Goal: Task Accomplishment & Management: Complete application form

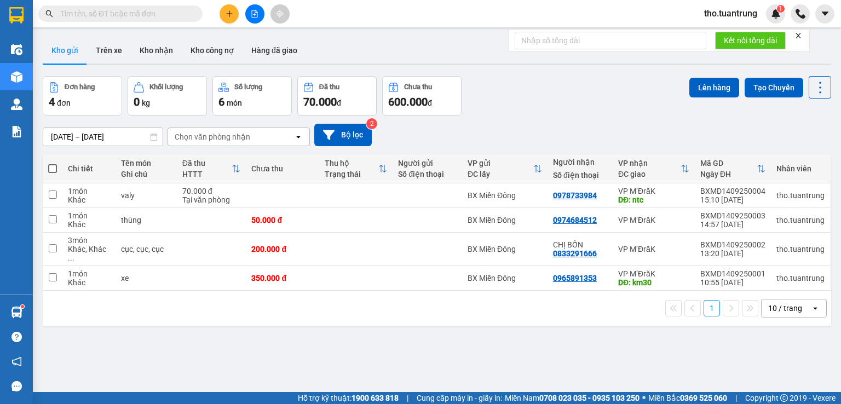
click at [231, 16] on icon "plus" at bounding box center [230, 14] width 8 height 8
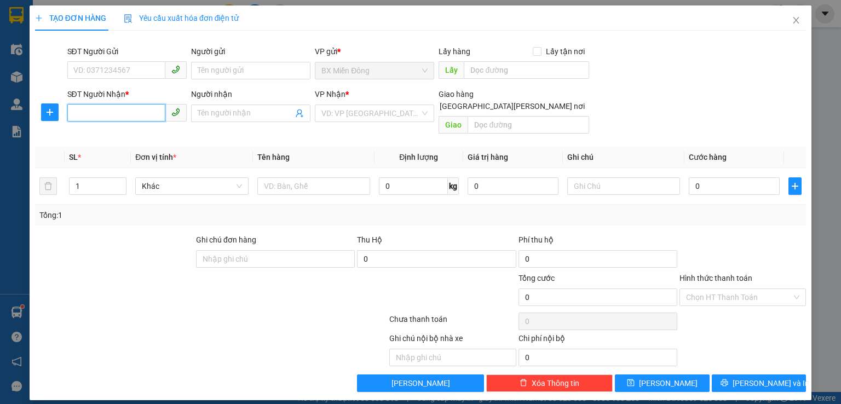
click at [147, 117] on input "SĐT Người Nhận *" at bounding box center [116, 113] width 98 height 18
click at [127, 134] on div "0905277373 - [PERSON_NAME]" at bounding box center [128, 135] width 108 height 12
type input "0905277373"
type input "[PERSON_NAME]"
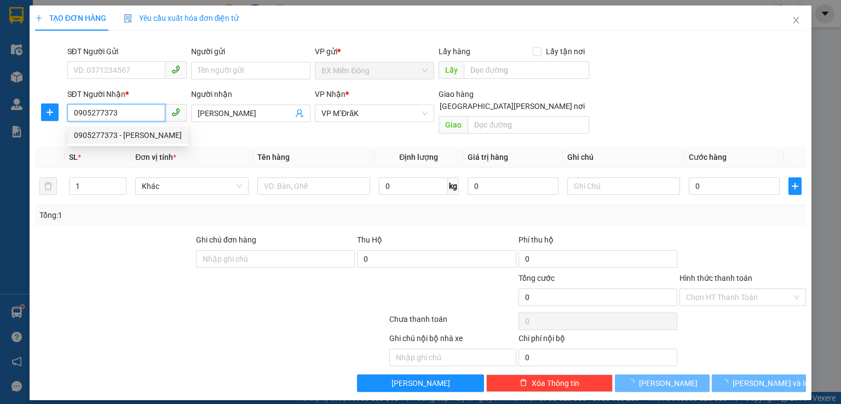
type input "50.000"
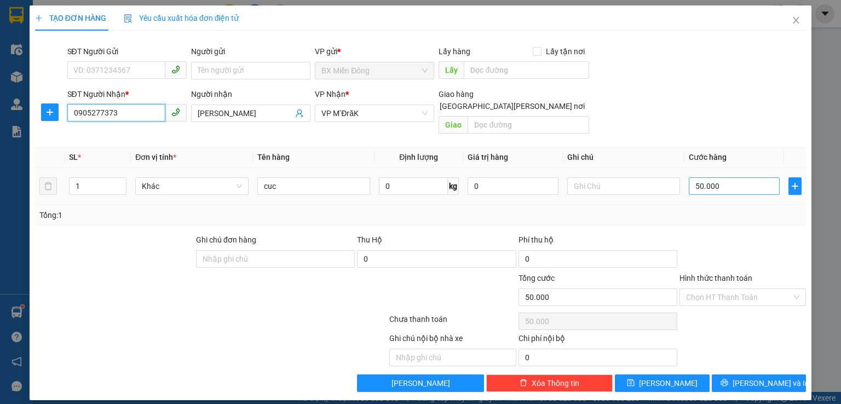
type input "0905277373"
click at [728, 177] on input "50.000" at bounding box center [734, 186] width 91 height 18
type input "1"
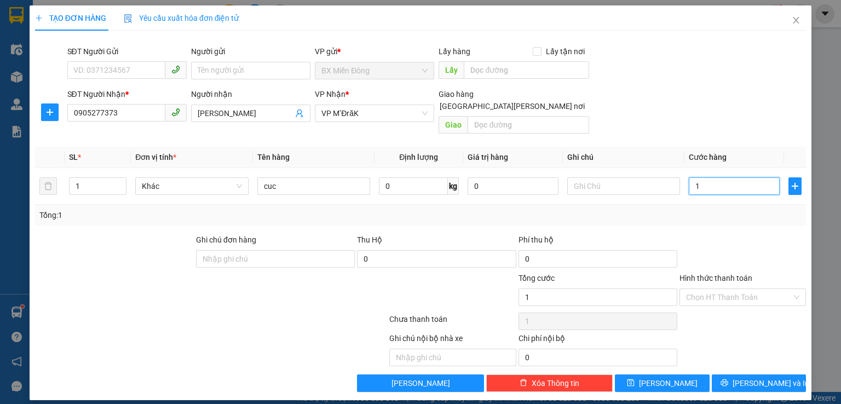
type input "10"
type input "100"
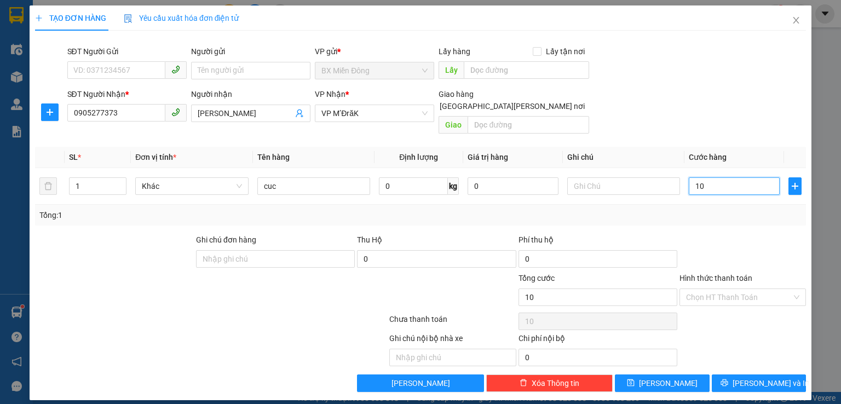
type input "100"
type input "1.000"
type input "10.000"
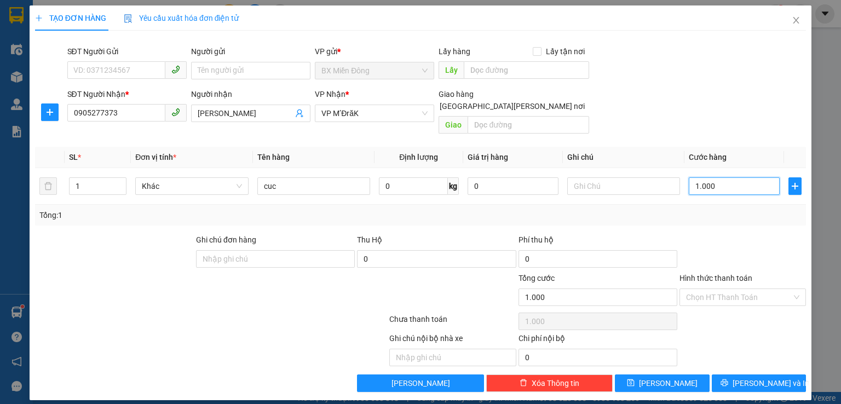
type input "10.000"
type input "100.000"
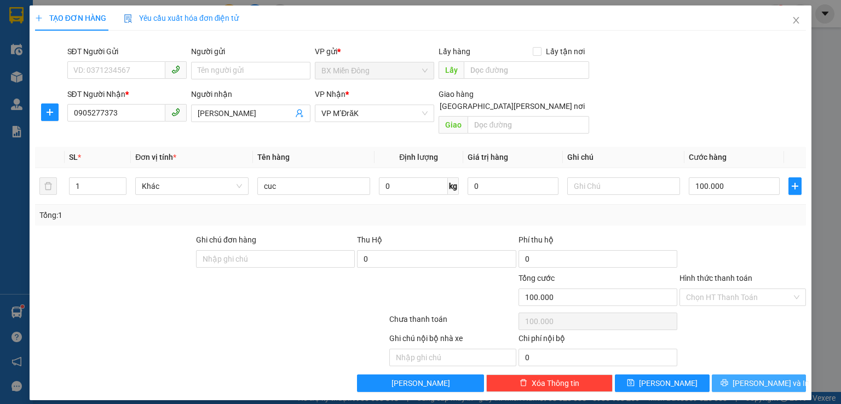
click at [756, 377] on span "[PERSON_NAME] và In" at bounding box center [771, 383] width 77 height 12
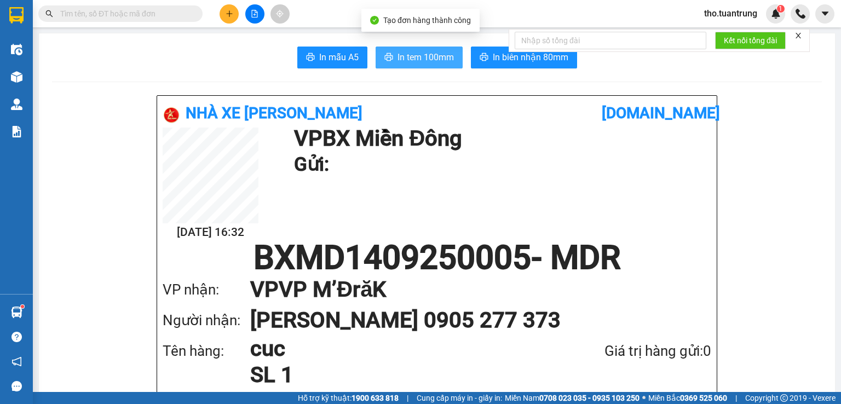
click at [417, 51] on span "In tem 100mm" at bounding box center [426, 57] width 56 height 14
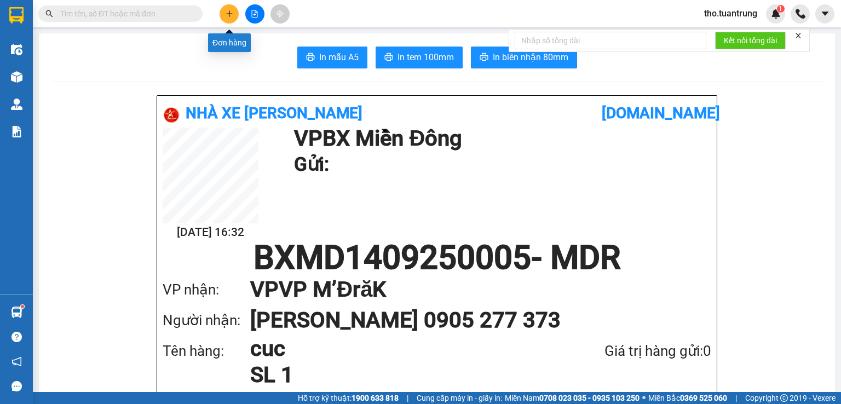
click at [226, 16] on icon "plus" at bounding box center [230, 14] width 8 height 8
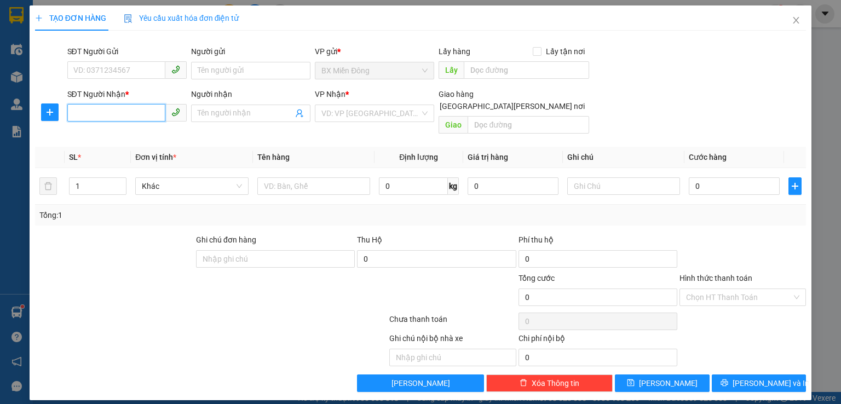
click at [125, 116] on input "SĐT Người Nhận *" at bounding box center [116, 113] width 98 height 18
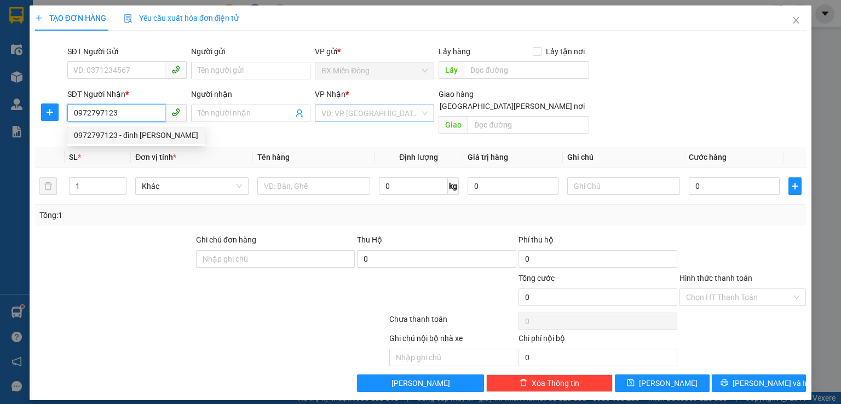
type input "0972797123"
click at [345, 112] on input "search" at bounding box center [371, 113] width 99 height 16
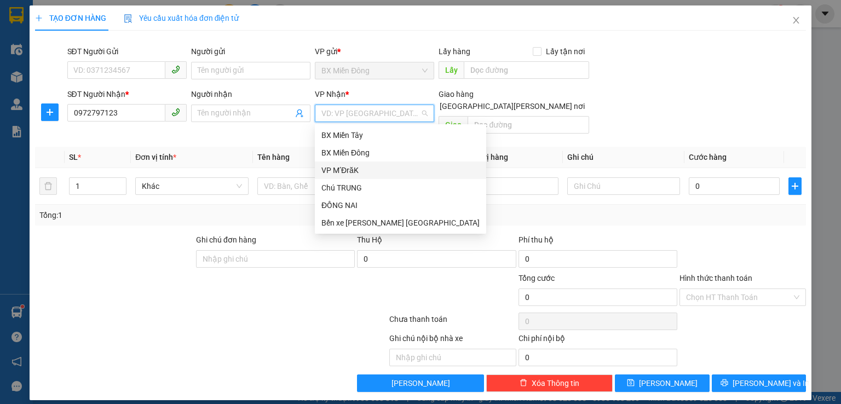
click at [355, 167] on div "VP M’ĐrăK" at bounding box center [401, 170] width 158 height 12
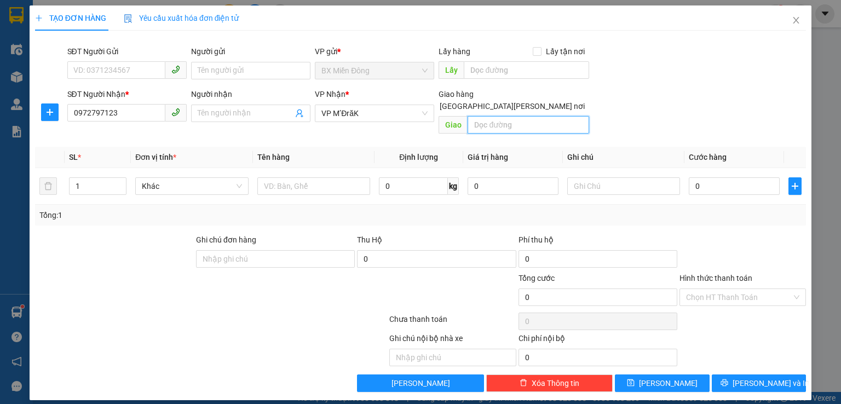
click at [541, 116] on input "text" at bounding box center [529, 125] width 122 height 18
type input "nta"
click at [326, 177] on input "text" at bounding box center [313, 186] width 113 height 18
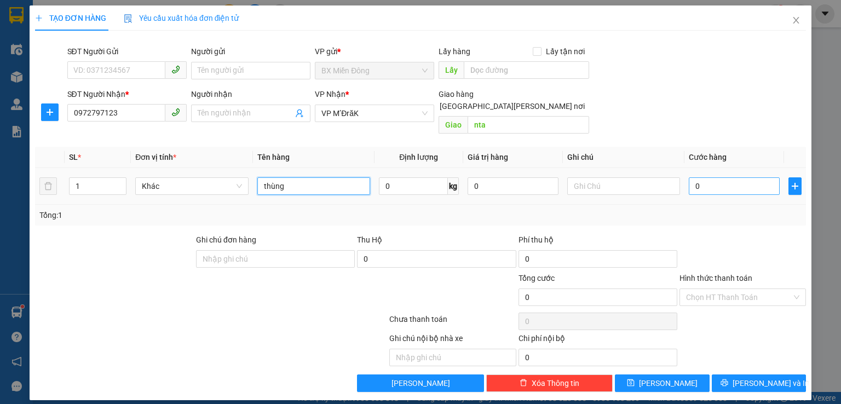
type input "thùng"
click at [732, 177] on input "0" at bounding box center [734, 186] width 91 height 18
type input "5"
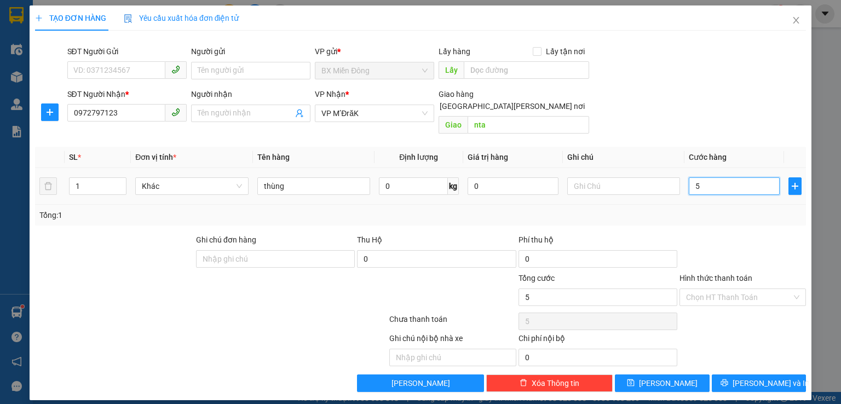
type input "50"
type input "500"
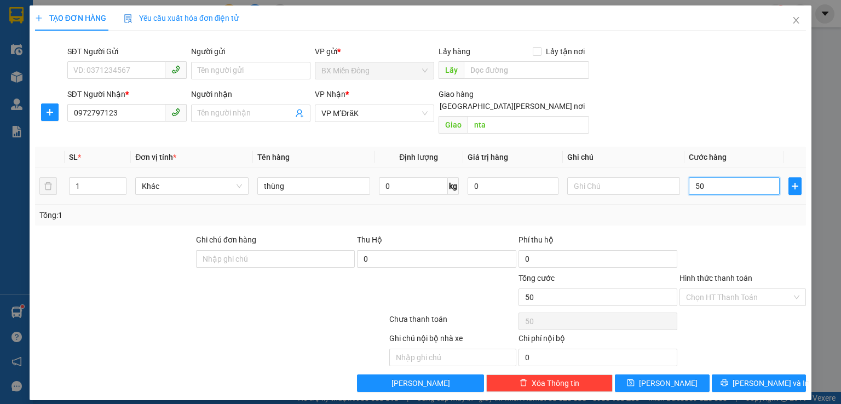
type input "500"
type input "5.000"
type input "50.000"
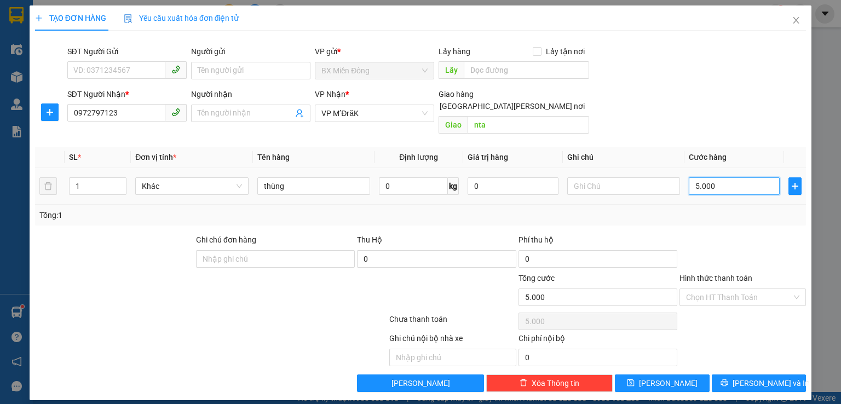
type input "50.000"
click at [751, 291] on input "Hình thức thanh toán" at bounding box center [739, 297] width 106 height 16
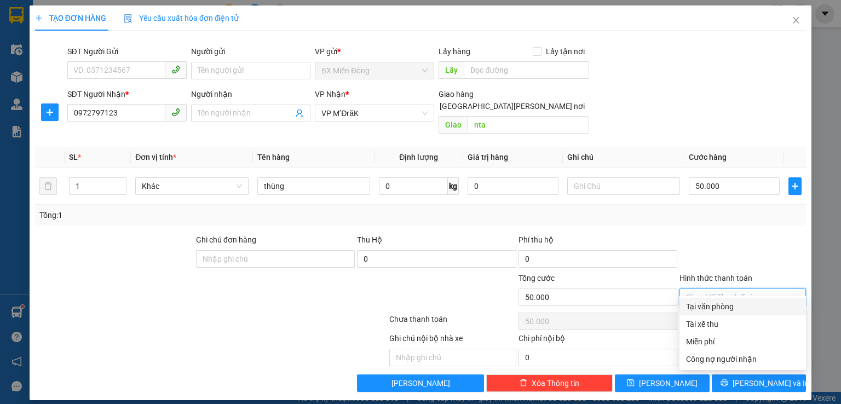
click at [739, 310] on div "Tại văn phòng" at bounding box center [742, 307] width 113 height 12
type input "0"
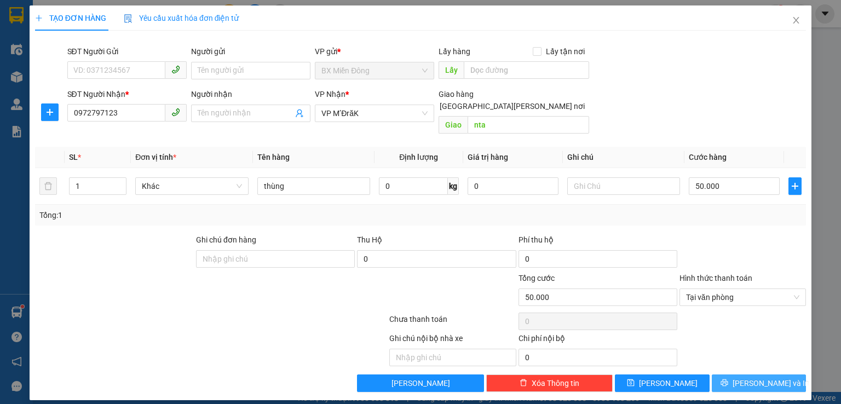
click at [758, 377] on span "[PERSON_NAME] và In" at bounding box center [771, 383] width 77 height 12
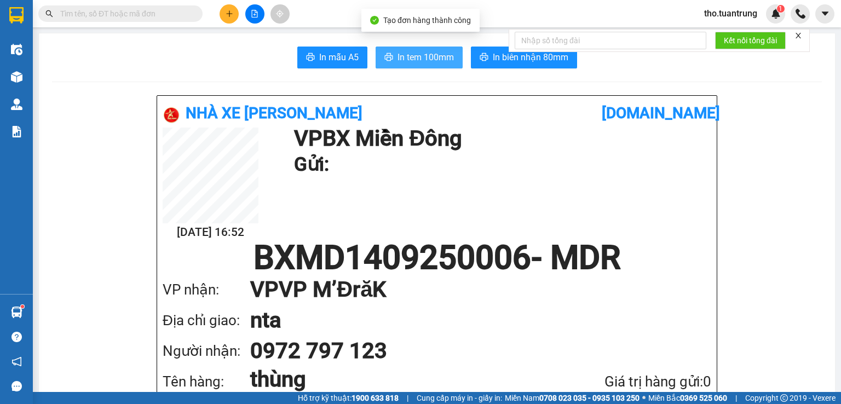
click at [404, 64] on button "In tem 100mm" at bounding box center [419, 58] width 87 height 22
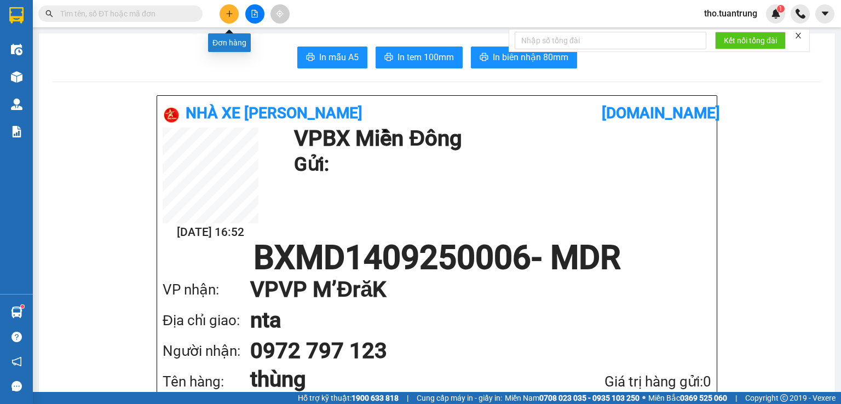
click at [233, 15] on icon "plus" at bounding box center [230, 14] width 8 height 8
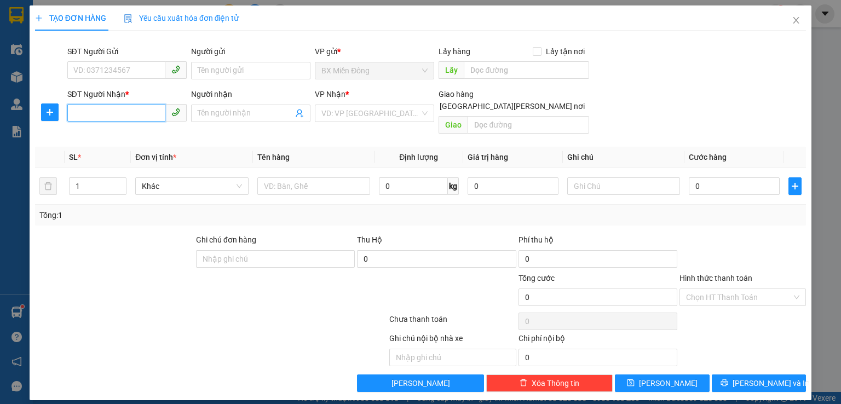
click at [148, 113] on input "SĐT Người Nhận *" at bounding box center [116, 113] width 98 height 18
type input "0915731799"
click at [108, 132] on div "0915731799" at bounding box center [127, 135] width 106 height 12
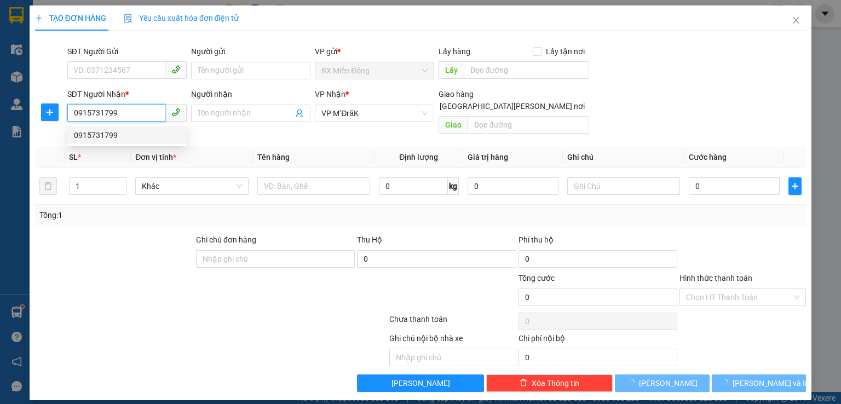
type input "100.000"
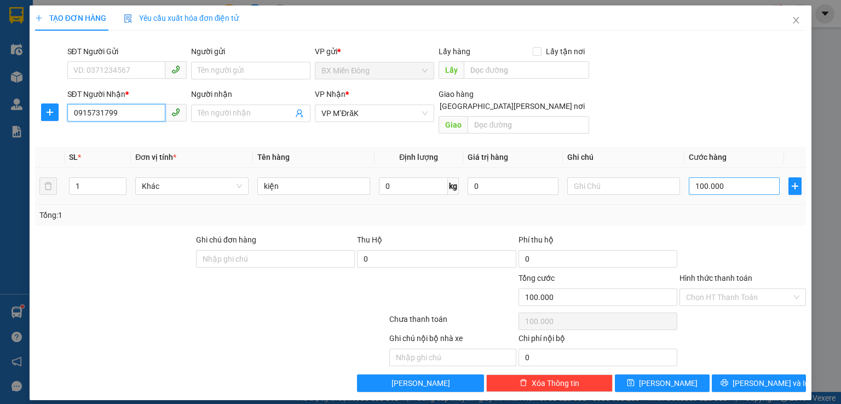
type input "0915731799"
click at [732, 177] on input "100.000" at bounding box center [734, 186] width 91 height 18
type input "1"
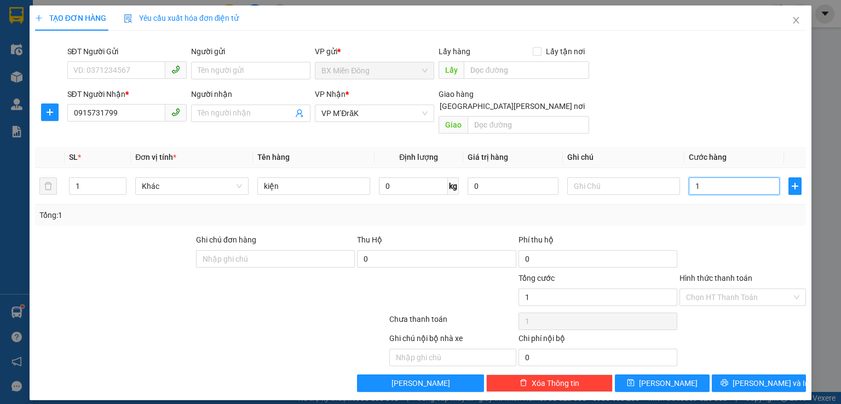
type input "12"
type input "120"
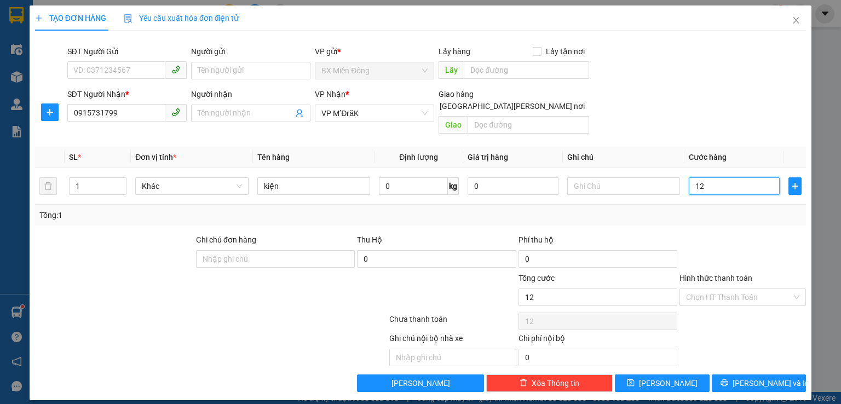
type input "120"
type input "1.200"
type input "12.000"
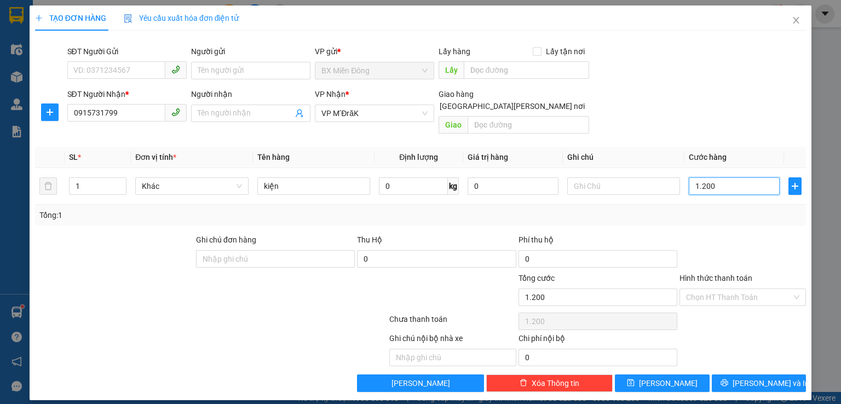
type input "12.000"
type input "120.000"
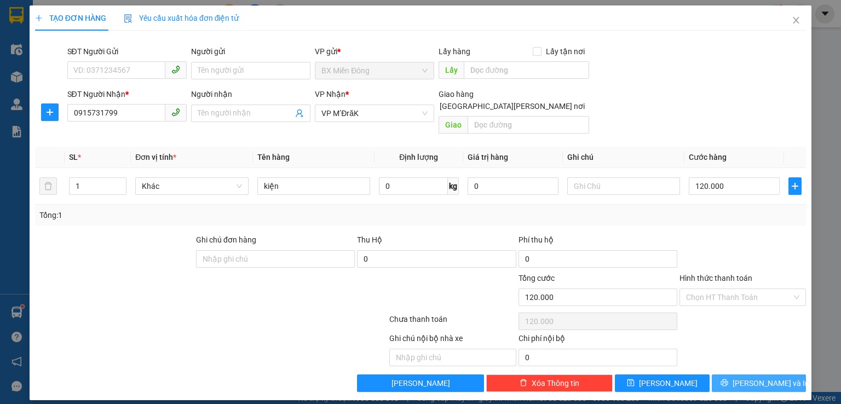
drag, startPoint x: 767, startPoint y: 351, endPoint x: 765, endPoint y: 371, distance: 19.9
click at [767, 355] on div "Transit Pickup Surcharge Ids Transit Deliver Surcharge Ids Transit Deliver Surc…" at bounding box center [420, 215] width 771 height 353
click at [764, 377] on span "[PERSON_NAME] và In" at bounding box center [771, 383] width 77 height 12
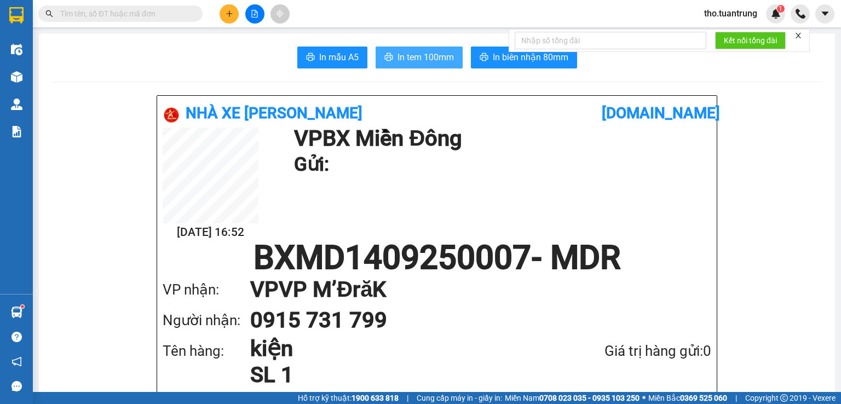
click at [409, 58] on span "In tem 100mm" at bounding box center [426, 57] width 56 height 14
click at [234, 14] on button at bounding box center [229, 13] width 19 height 19
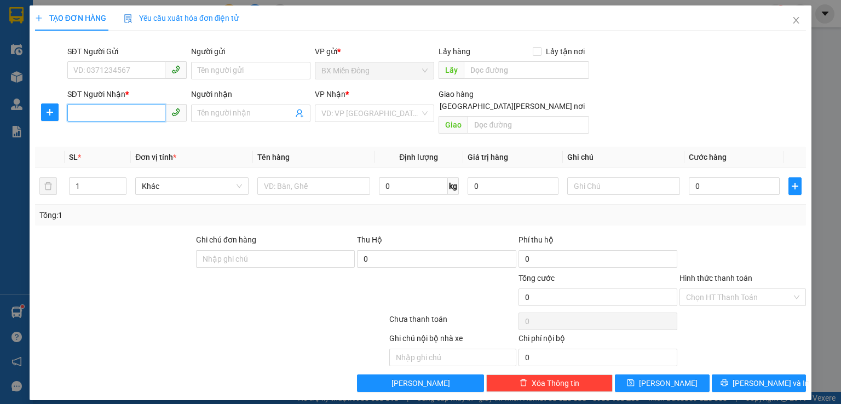
click at [88, 113] on input "SĐT Người Nhận *" at bounding box center [116, 113] width 98 height 18
type input "0343624464"
click at [344, 116] on input "search" at bounding box center [371, 113] width 99 height 16
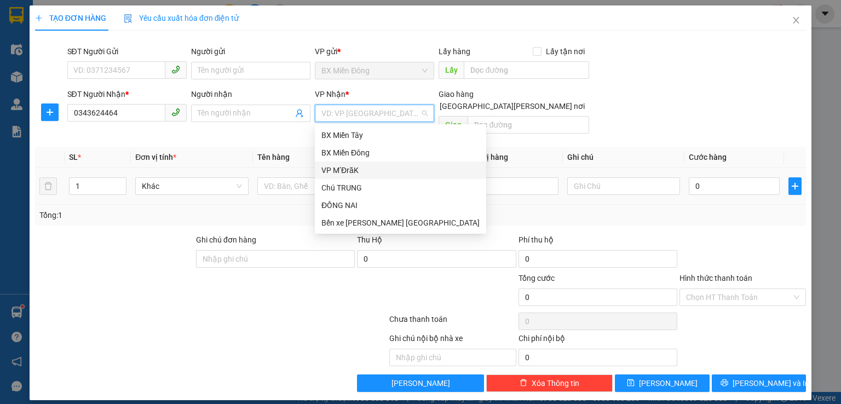
drag, startPoint x: 350, startPoint y: 170, endPoint x: 362, endPoint y: 165, distance: 12.5
click at [350, 170] on div "VP M’ĐrăK" at bounding box center [401, 170] width 158 height 12
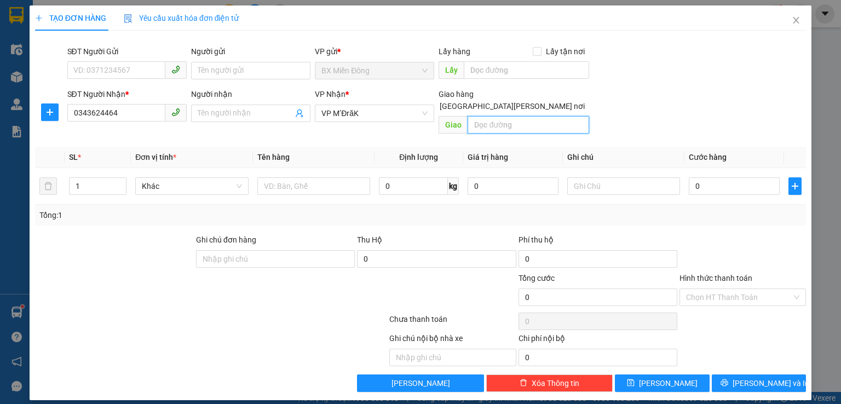
click at [504, 116] on input "text" at bounding box center [529, 125] width 122 height 18
type input "buôn đức"
click at [320, 177] on input "text" at bounding box center [313, 186] width 113 height 18
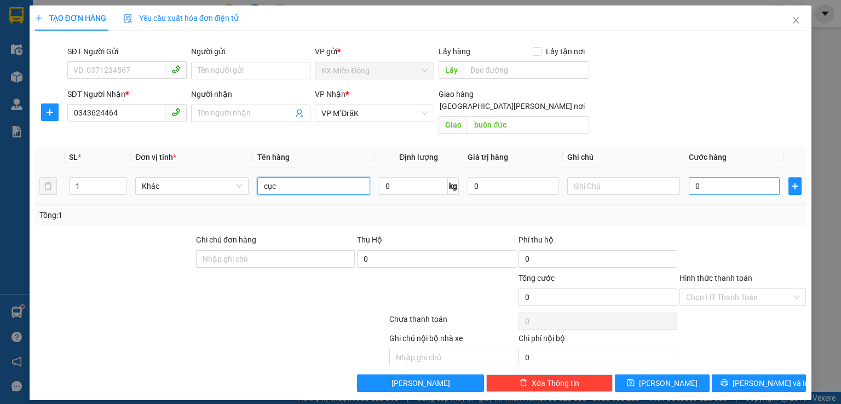
type input "cục"
click at [722, 177] on input "0" at bounding box center [734, 186] width 91 height 18
type input "5"
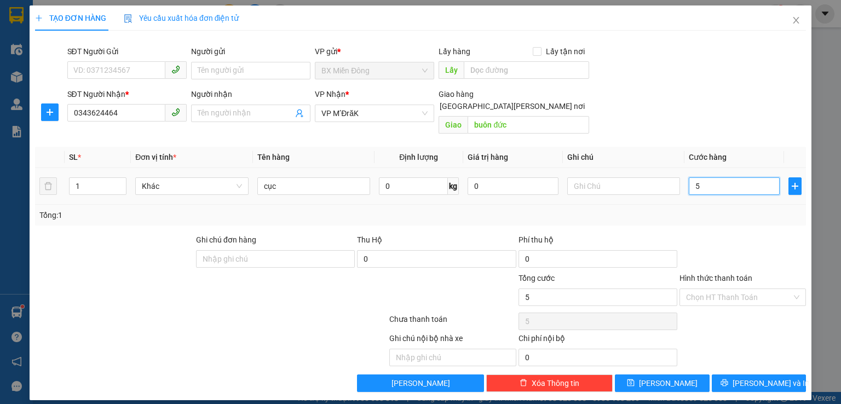
type input "50"
type input "500"
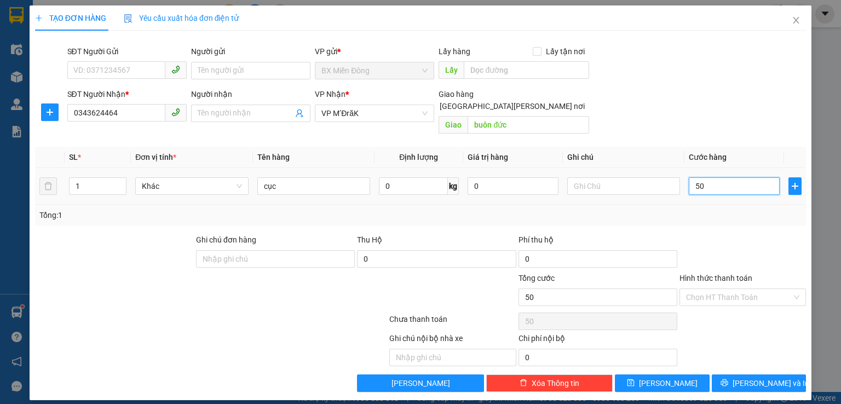
type input "500"
type input "5.000"
type input "50.000"
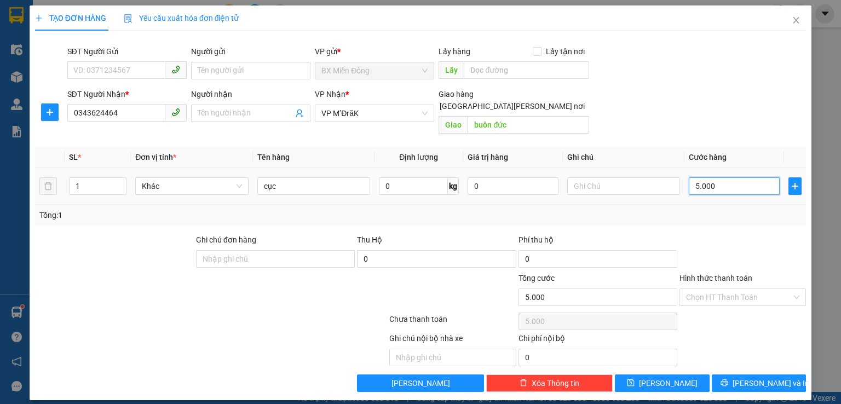
type input "50.000"
click at [731, 289] on input "Hình thức thanh toán" at bounding box center [739, 297] width 106 height 16
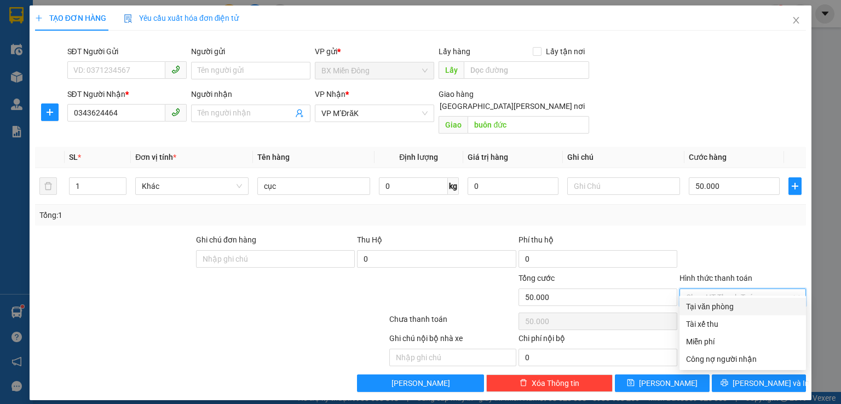
click at [716, 308] on div "Tại văn phòng" at bounding box center [742, 307] width 113 height 12
type input "0"
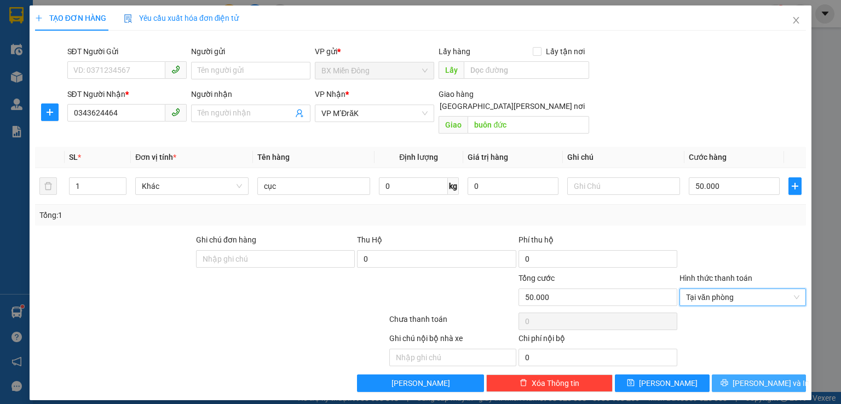
click at [756, 377] on span "[PERSON_NAME] và In" at bounding box center [771, 383] width 77 height 12
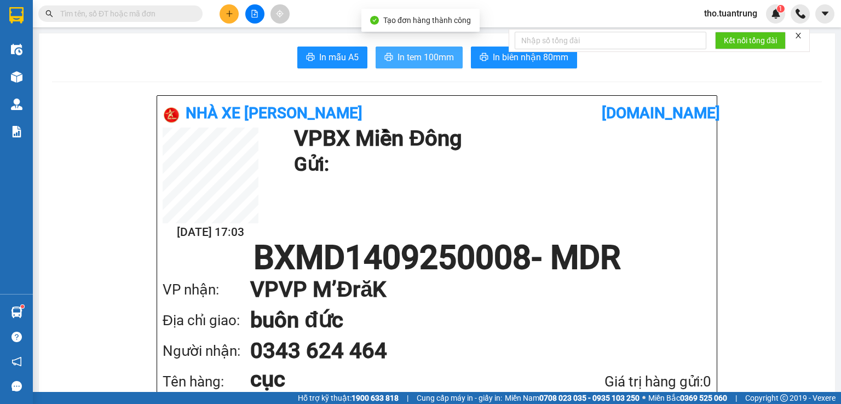
click at [403, 58] on span "In tem 100mm" at bounding box center [426, 57] width 56 height 14
